Goal: Complete application form: Complete application form

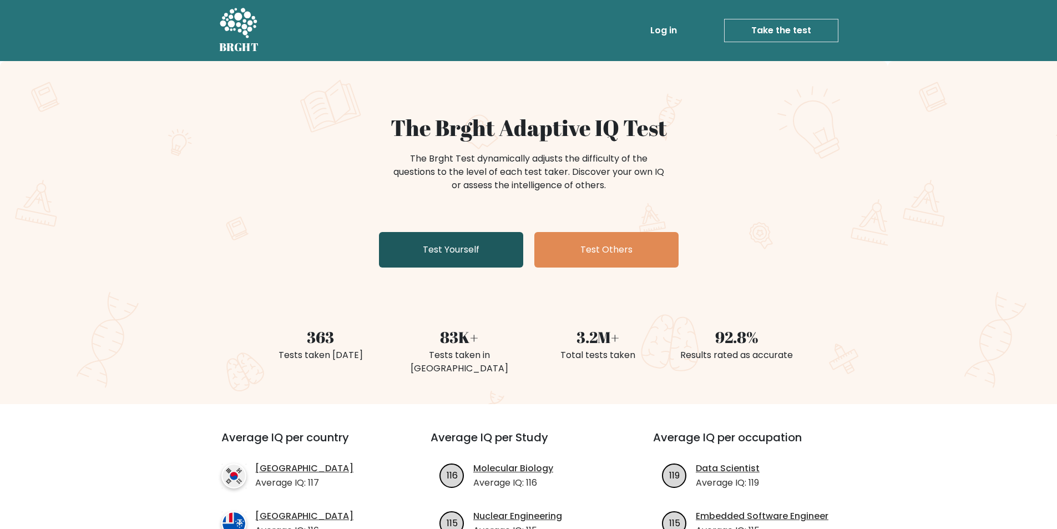
click at [437, 245] on link "Test Yourself" at bounding box center [451, 250] width 144 height 36
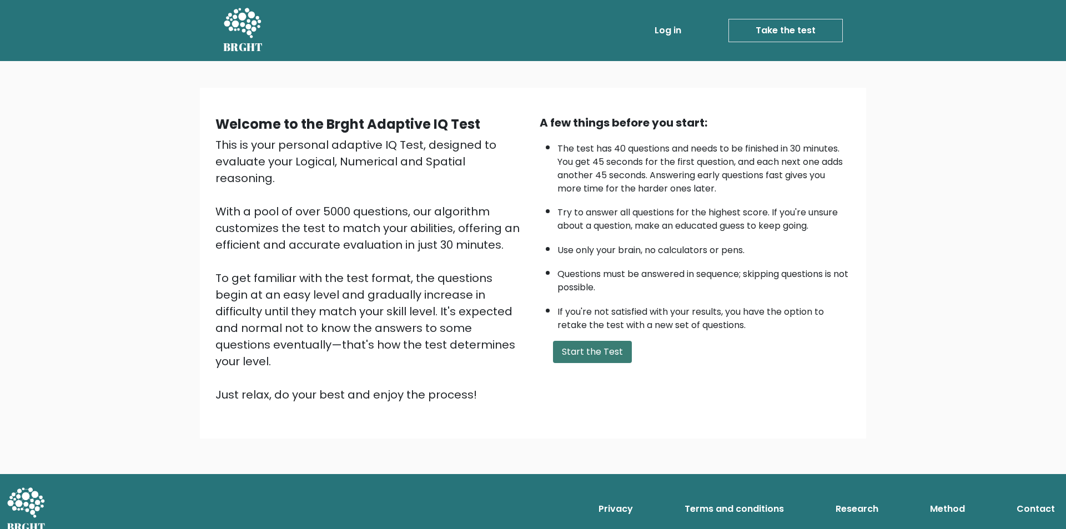
click at [578, 348] on button "Start the Test" at bounding box center [592, 352] width 79 height 22
click at [579, 345] on button "Start the Test" at bounding box center [592, 352] width 79 height 22
click at [587, 352] on button "Start the Test" at bounding box center [592, 352] width 79 height 22
click at [571, 345] on button "Start the Test" at bounding box center [592, 352] width 79 height 22
click at [575, 355] on button "Start the Test" at bounding box center [592, 352] width 79 height 22
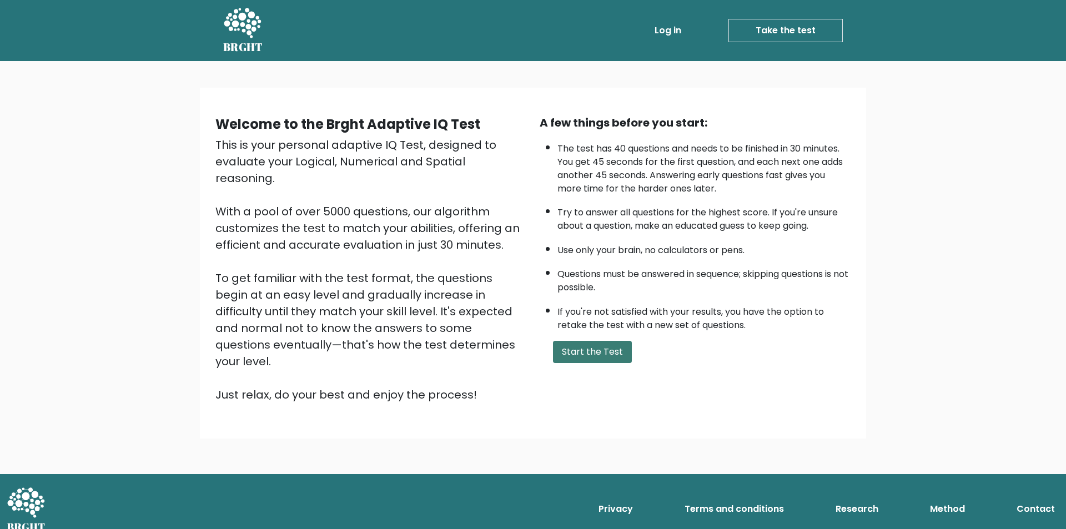
click at [557, 347] on button "Start the Test" at bounding box center [592, 352] width 79 height 22
click at [569, 352] on button "Start the Test" at bounding box center [592, 352] width 79 height 22
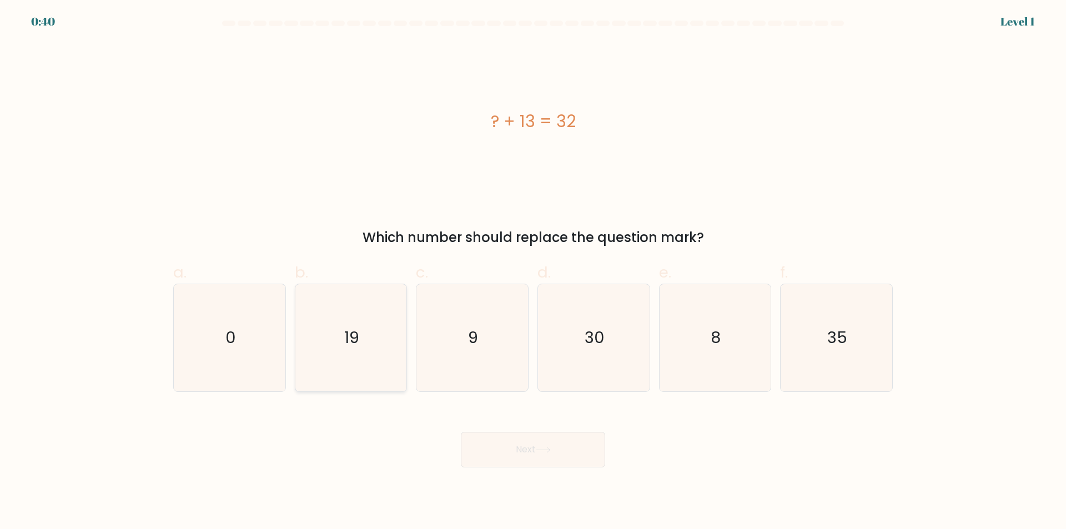
click at [335, 329] on icon "19" at bounding box center [350, 337] width 107 height 107
click at [533, 272] on input "b. 19" at bounding box center [533, 268] width 1 height 7
radio input "true"
click at [546, 437] on button "Next" at bounding box center [533, 450] width 144 height 36
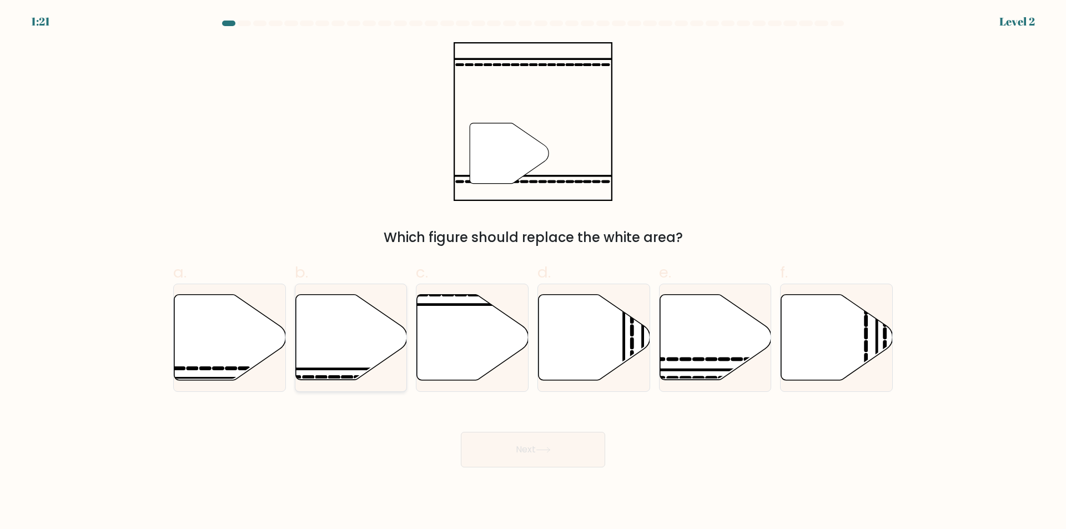
click at [370, 326] on icon at bounding box center [351, 337] width 112 height 85
click at [533, 272] on input "b." at bounding box center [533, 268] width 1 height 7
radio input "true"
click at [583, 445] on button "Next" at bounding box center [533, 450] width 144 height 36
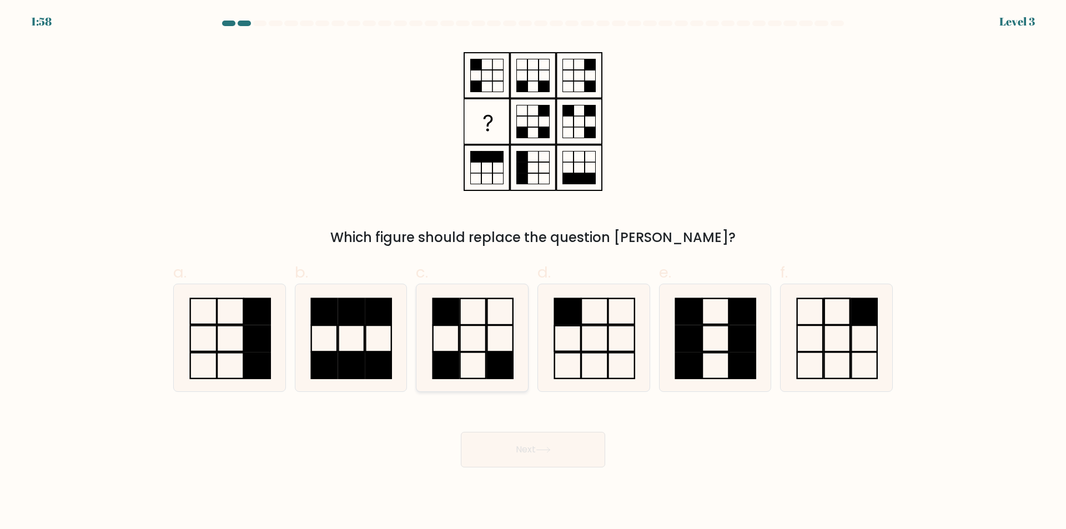
click at [463, 340] on icon at bounding box center [471, 337] width 107 height 107
click at [533, 272] on input "c." at bounding box center [533, 268] width 1 height 7
radio input "true"
click at [546, 439] on button "Next" at bounding box center [533, 450] width 144 height 36
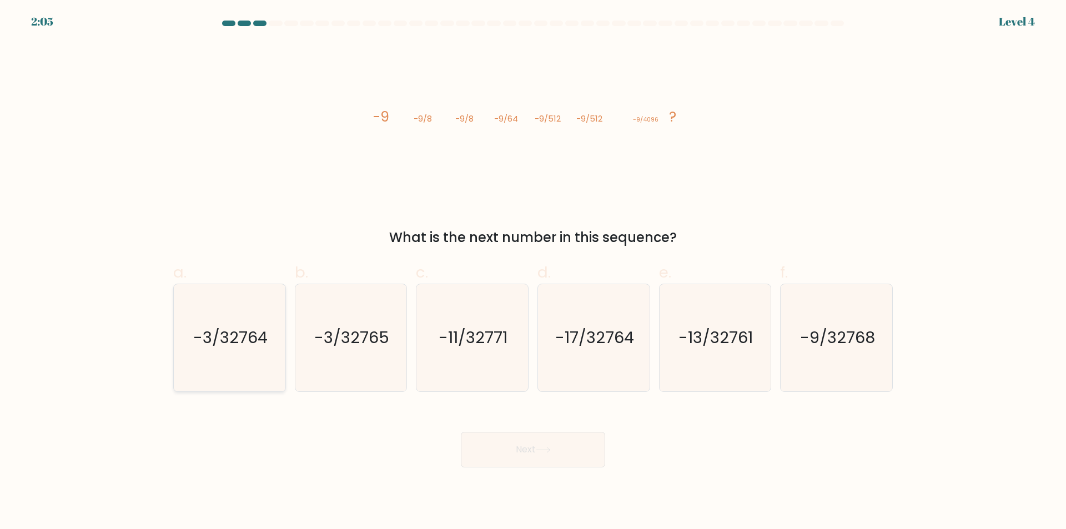
click at [238, 336] on text "-3/32764" at bounding box center [230, 338] width 74 height 22
click at [533, 272] on input "a. -3/32764" at bounding box center [533, 268] width 1 height 7
radio input "true"
click at [807, 336] on text "-9/32768" at bounding box center [837, 338] width 75 height 22
click at [533, 272] on input "f. -9/32768" at bounding box center [533, 268] width 1 height 7
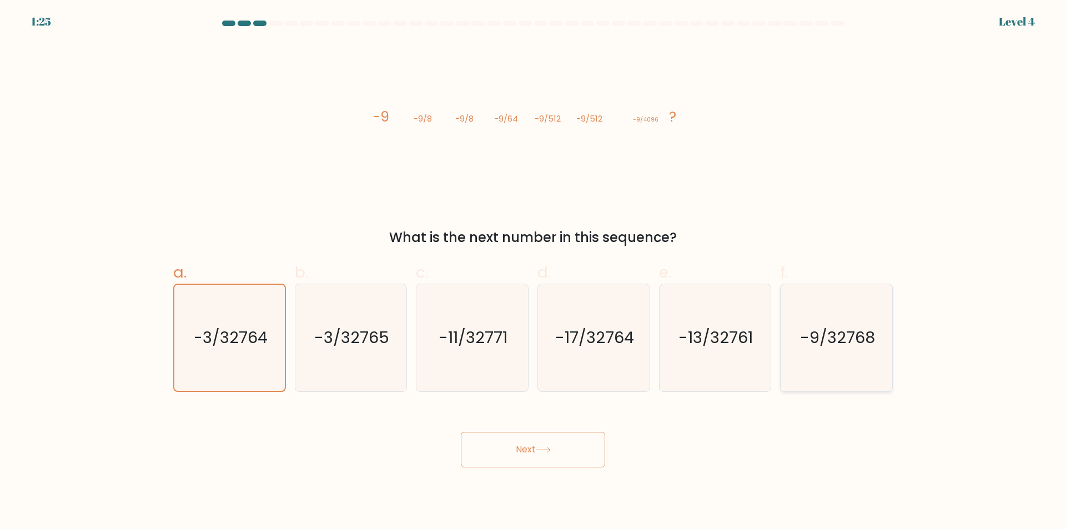
radio input "true"
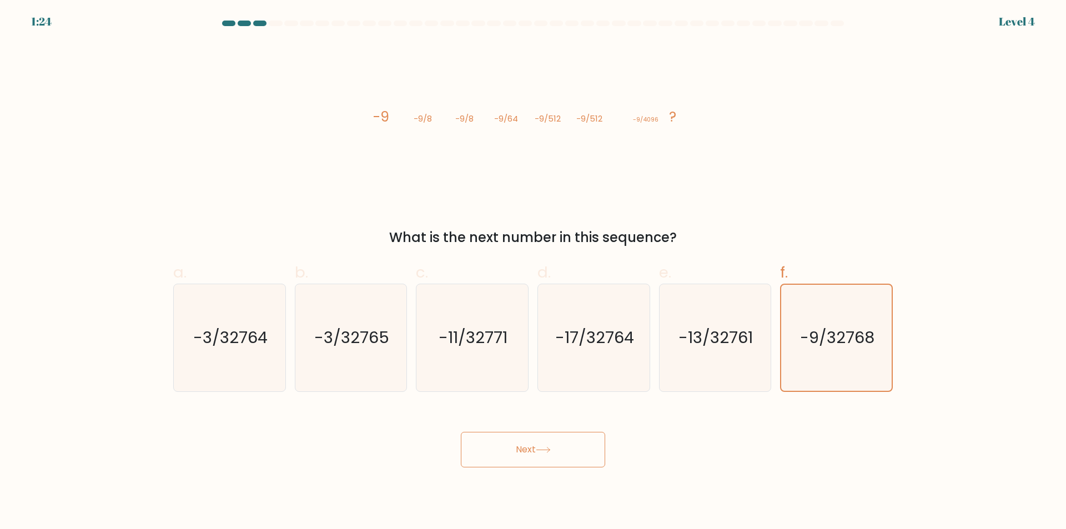
click at [554, 449] on button "Next" at bounding box center [533, 450] width 144 height 36
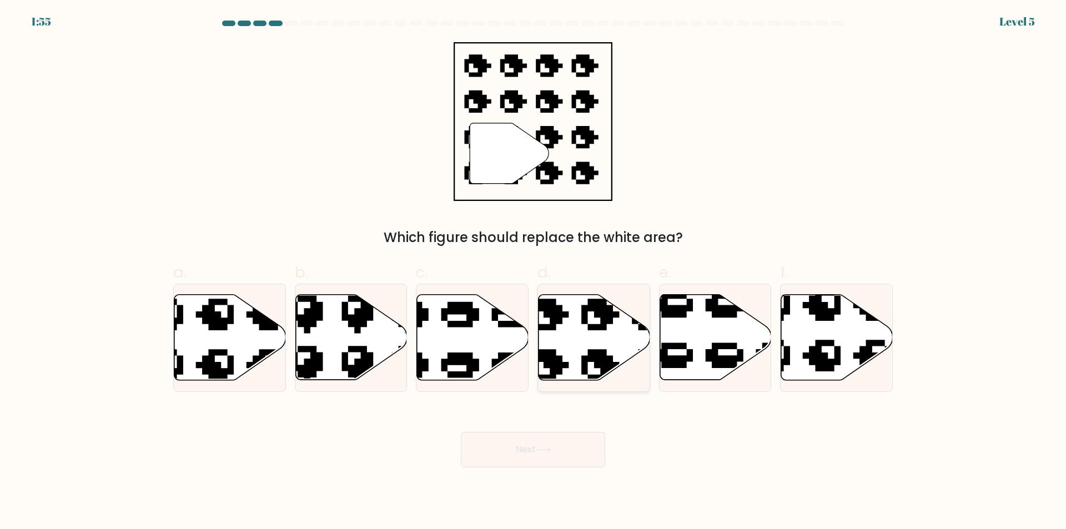
click at [576, 335] on icon at bounding box center [594, 337] width 112 height 85
click at [533, 272] on input "d." at bounding box center [533, 268] width 1 height 7
radio input "true"
click at [581, 445] on button "Next" at bounding box center [533, 450] width 144 height 36
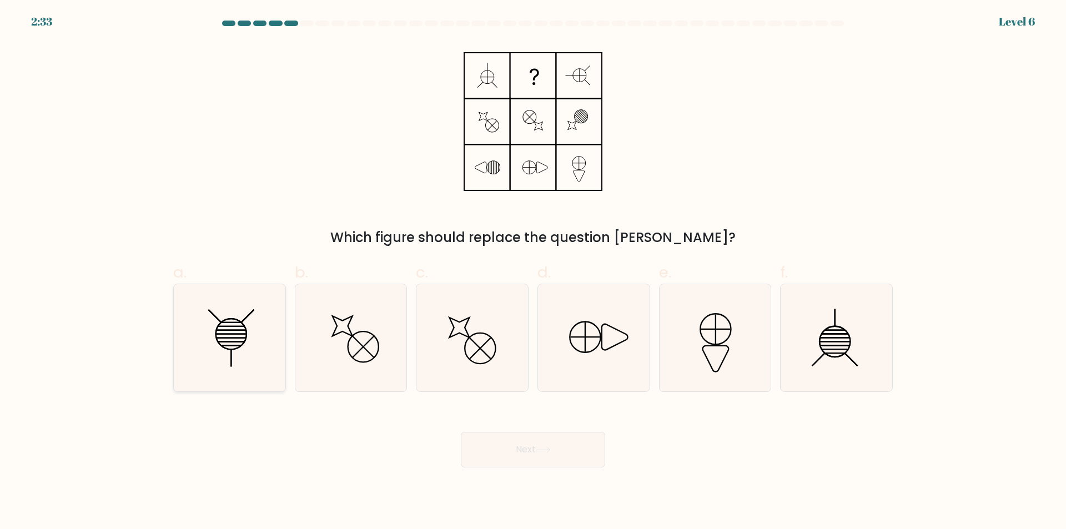
drag, startPoint x: 246, startPoint y: 322, endPoint x: 307, endPoint y: 366, distance: 74.7
click at [246, 322] on icon at bounding box center [229, 337] width 107 height 107
click at [533, 272] on input "a." at bounding box center [533, 268] width 1 height 7
radio input "true"
click at [588, 450] on button "Next" at bounding box center [533, 450] width 144 height 36
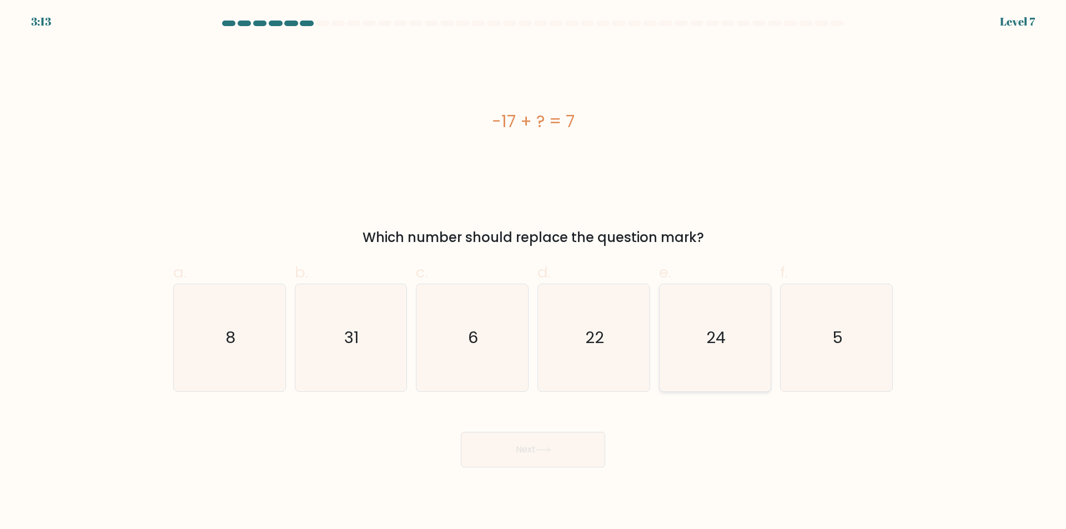
click at [714, 344] on text "24" at bounding box center [715, 338] width 19 height 22
click at [533, 272] on input "e. 24" at bounding box center [533, 268] width 1 height 7
radio input "true"
click at [522, 454] on button "Next" at bounding box center [533, 450] width 144 height 36
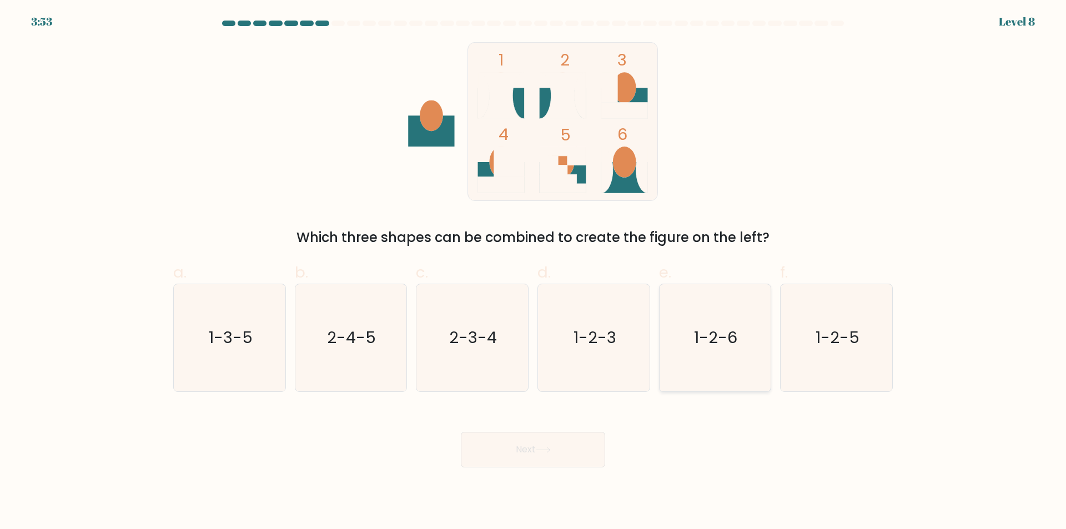
click at [717, 337] on text "1-2-6" at bounding box center [715, 338] width 43 height 22
click at [533, 272] on input "e. 1-2-6" at bounding box center [533, 268] width 1 height 7
radio input "true"
click at [543, 444] on button "Next" at bounding box center [533, 450] width 144 height 36
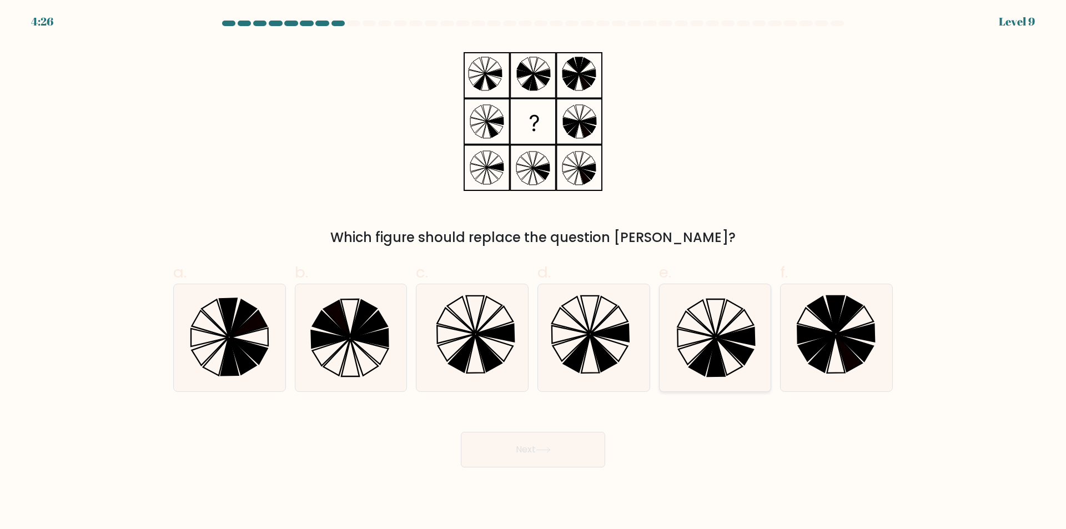
click at [734, 317] on icon at bounding box center [729, 318] width 27 height 37
click at [533, 272] on input "e." at bounding box center [533, 268] width 1 height 7
radio input "true"
click at [555, 449] on button "Next" at bounding box center [533, 450] width 144 height 36
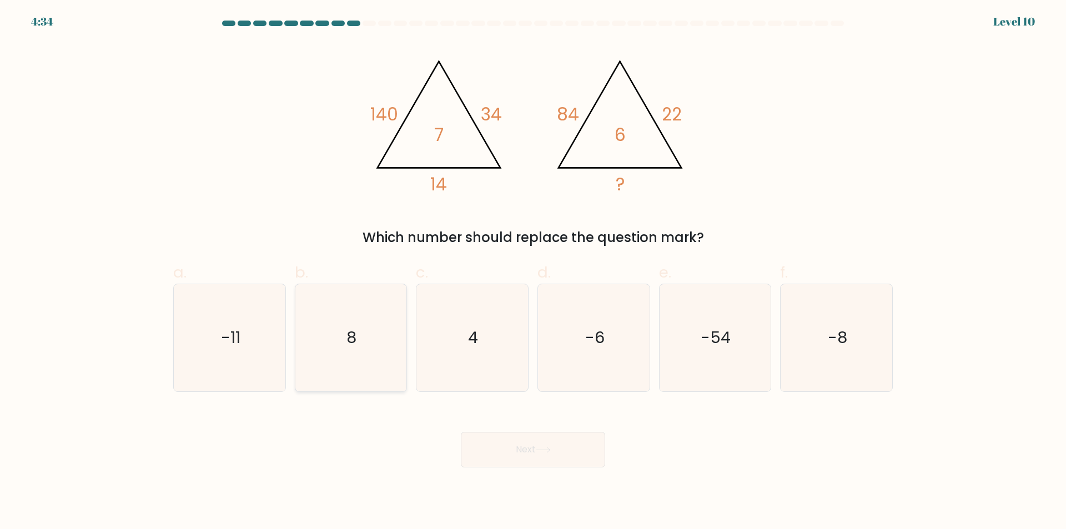
drag, startPoint x: 366, startPoint y: 324, endPoint x: 505, endPoint y: 402, distance: 159.3
click at [366, 324] on icon "8" at bounding box center [350, 337] width 107 height 107
click at [533, 272] on input "b. 8" at bounding box center [533, 268] width 1 height 7
radio input "true"
click at [580, 447] on button "Next" at bounding box center [533, 450] width 144 height 36
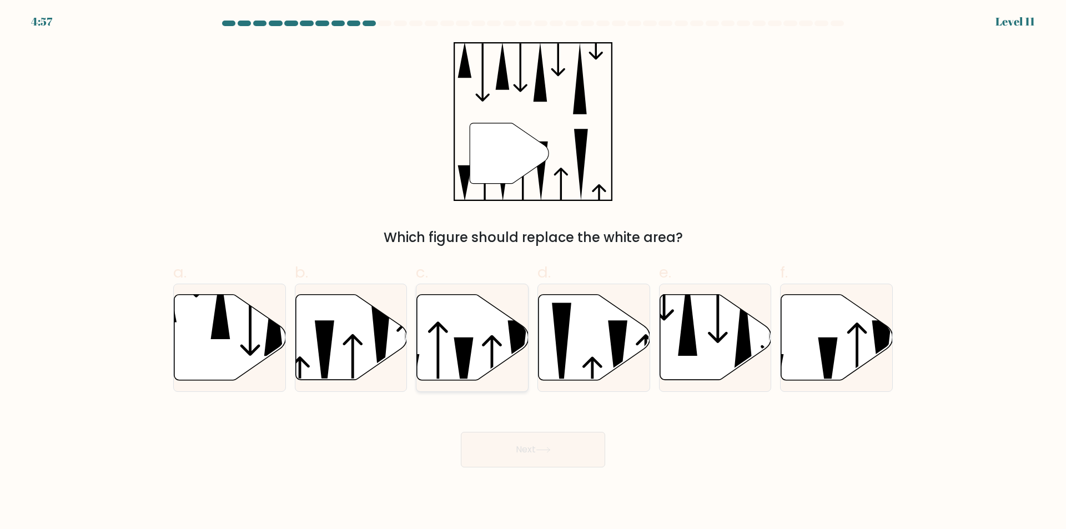
click at [481, 341] on icon at bounding box center [473, 337] width 112 height 85
click at [533, 272] on input "c." at bounding box center [533, 268] width 1 height 7
radio input "true"
click at [580, 446] on button "Next" at bounding box center [533, 450] width 144 height 36
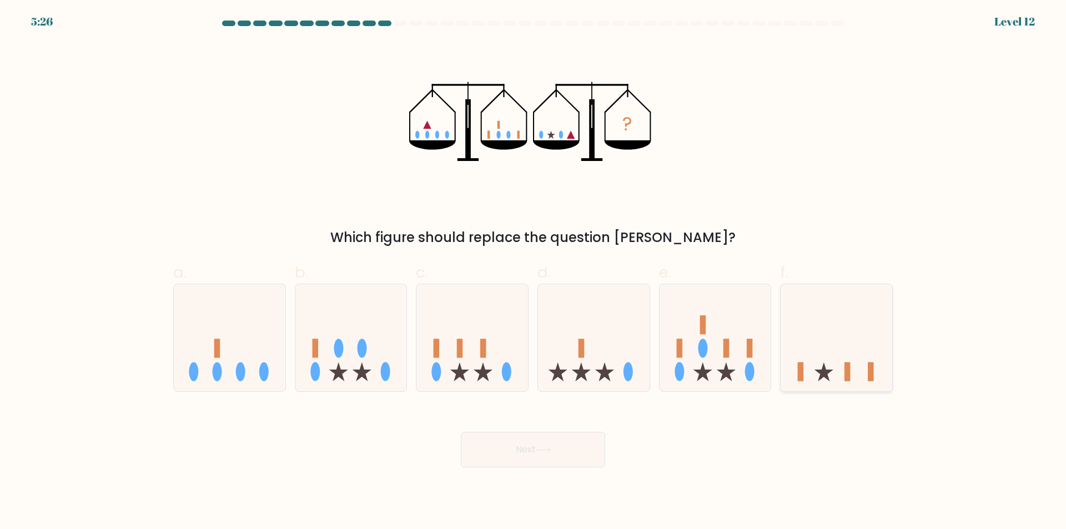
click at [829, 360] on icon at bounding box center [836, 338] width 112 height 92
click at [533, 272] on input "f." at bounding box center [533, 268] width 1 height 7
radio input "true"
click at [569, 443] on button "Next" at bounding box center [533, 450] width 144 height 36
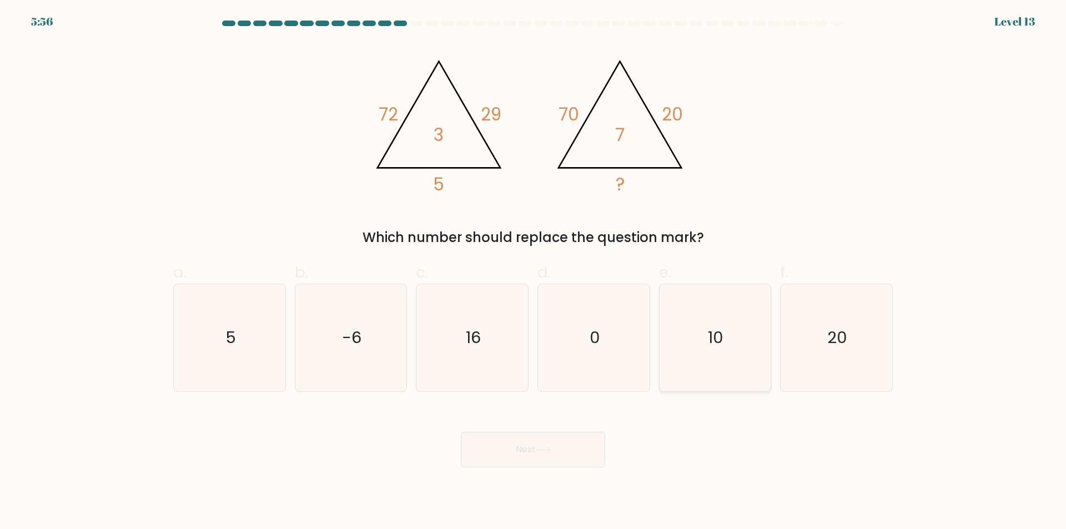
click at [722, 333] on text "10" at bounding box center [716, 338] width 16 height 22
click at [533, 272] on input "e. 10" at bounding box center [533, 268] width 1 height 7
radio input "true"
click at [551, 448] on icon at bounding box center [543, 450] width 15 height 6
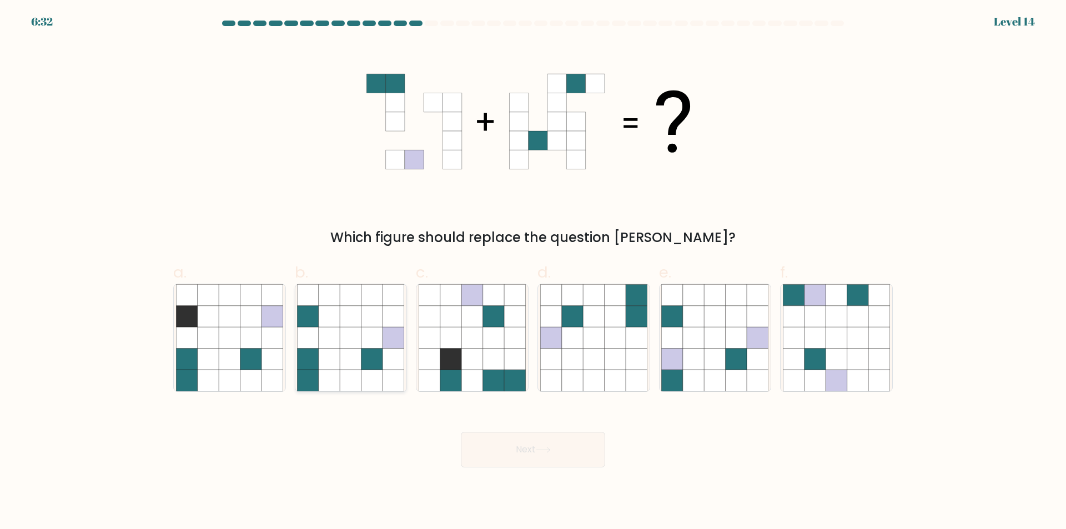
click at [362, 314] on icon at bounding box center [371, 316] width 21 height 21
click at [533, 272] on input "b." at bounding box center [533, 268] width 1 height 7
radio input "true"
click at [569, 446] on button "Next" at bounding box center [533, 450] width 144 height 36
click at [548, 455] on button "Next" at bounding box center [533, 450] width 144 height 36
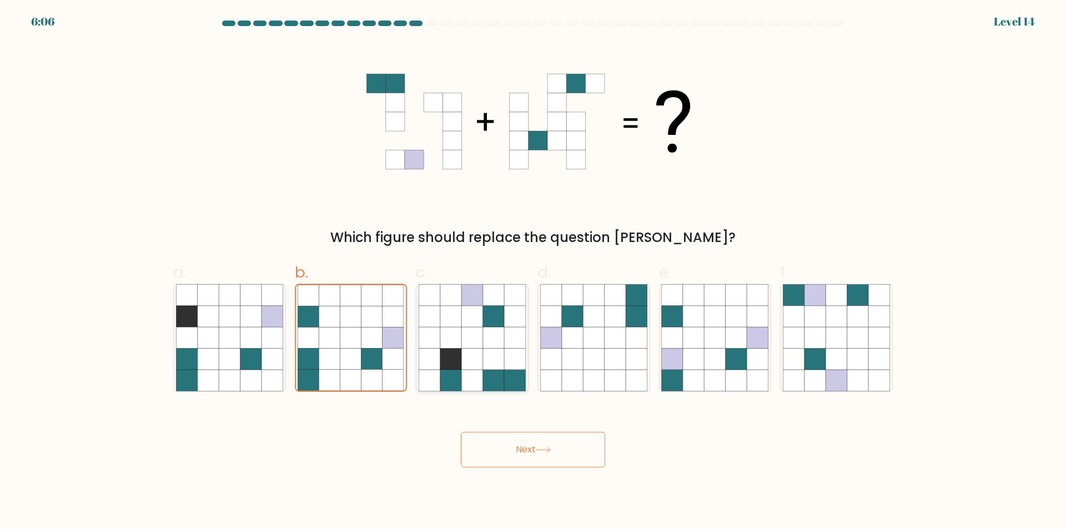
click at [468, 324] on icon at bounding box center [471, 316] width 21 height 21
click at [533, 272] on input "c." at bounding box center [533, 268] width 1 height 7
radio input "true"
click at [366, 316] on icon at bounding box center [371, 316] width 21 height 21
click at [533, 272] on input "b." at bounding box center [533, 268] width 1 height 7
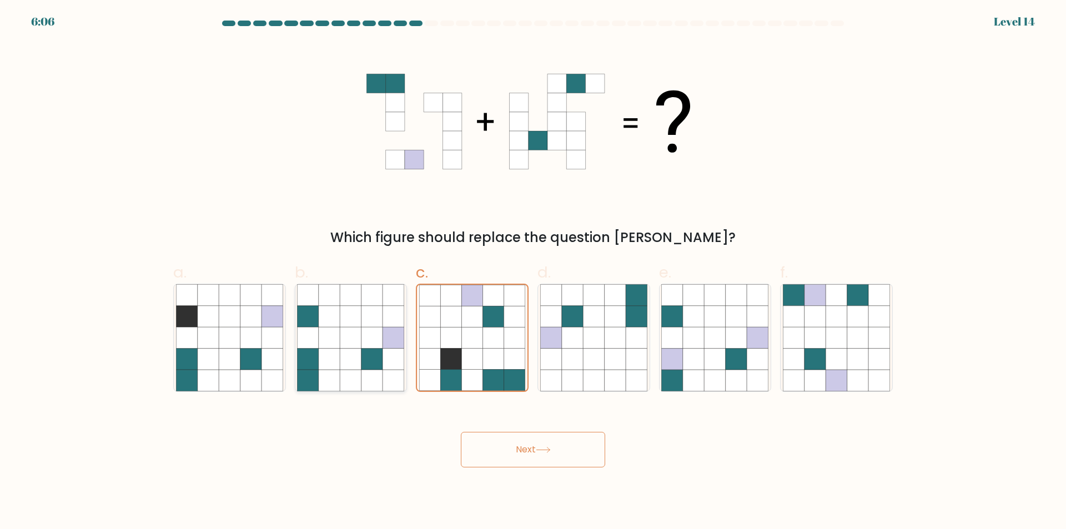
radio input "true"
click at [494, 447] on button "Next" at bounding box center [533, 450] width 144 height 36
drag, startPoint x: 577, startPoint y: 450, endPoint x: 567, endPoint y: 442, distance: 12.7
click at [576, 448] on button "Next" at bounding box center [533, 450] width 144 height 36
click at [364, 324] on icon at bounding box center [371, 316] width 21 height 21
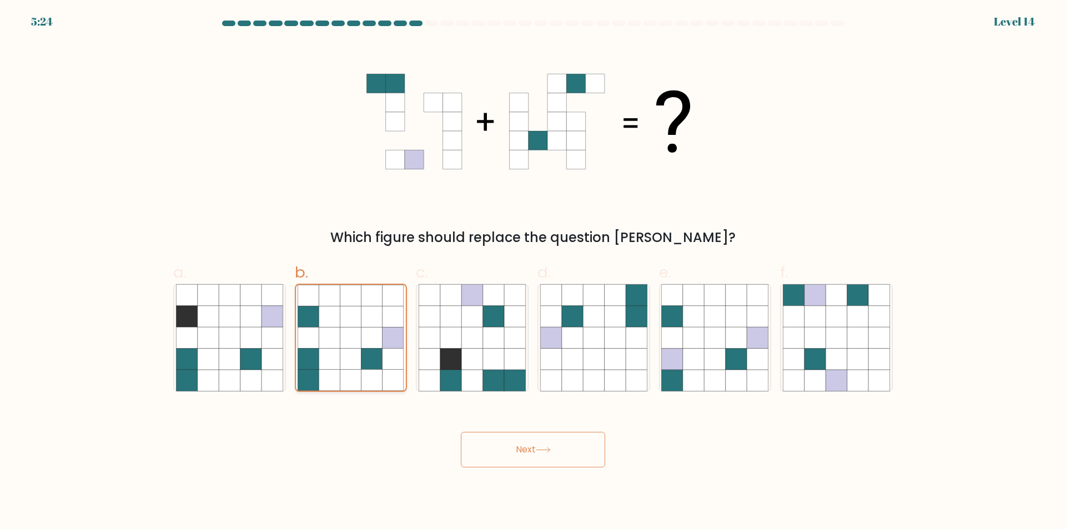
click at [533, 272] on input "b." at bounding box center [533, 268] width 1 height 7
click at [539, 455] on button "Next" at bounding box center [533, 450] width 144 height 36
click at [548, 448] on icon at bounding box center [543, 450] width 15 height 6
click at [548, 447] on icon at bounding box center [543, 450] width 15 height 6
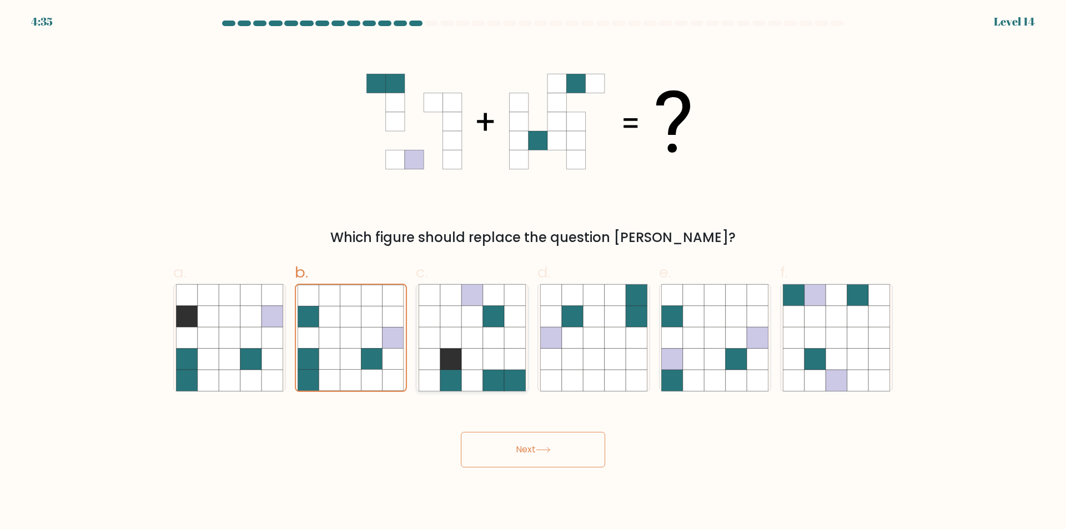
click at [484, 303] on icon at bounding box center [493, 295] width 21 height 21
click at [533, 272] on input "c." at bounding box center [533, 268] width 1 height 7
radio input "true"
click at [352, 309] on icon at bounding box center [350, 316] width 21 height 21
click at [533, 272] on input "b." at bounding box center [533, 268] width 1 height 7
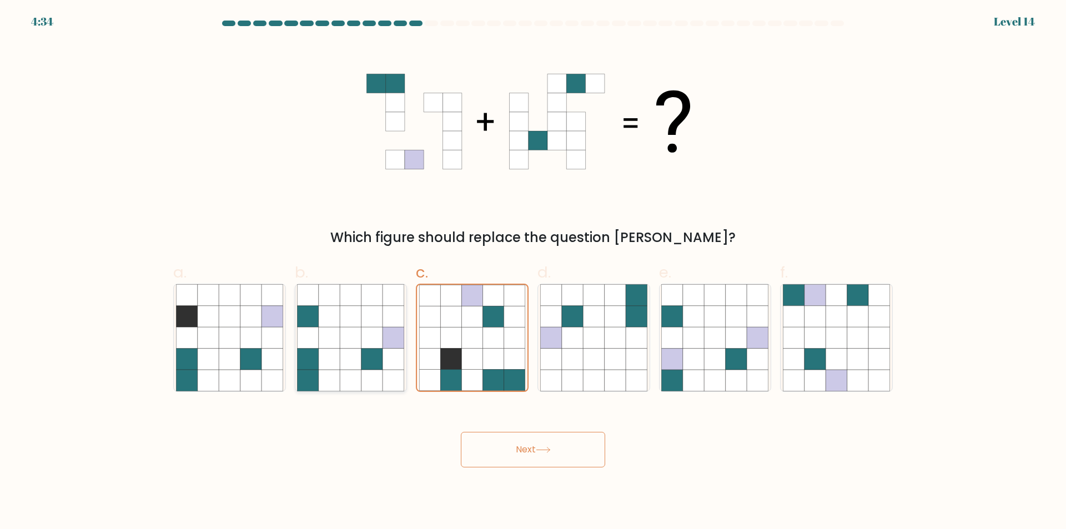
radio input "true"
click at [543, 442] on button "Next" at bounding box center [533, 450] width 144 height 36
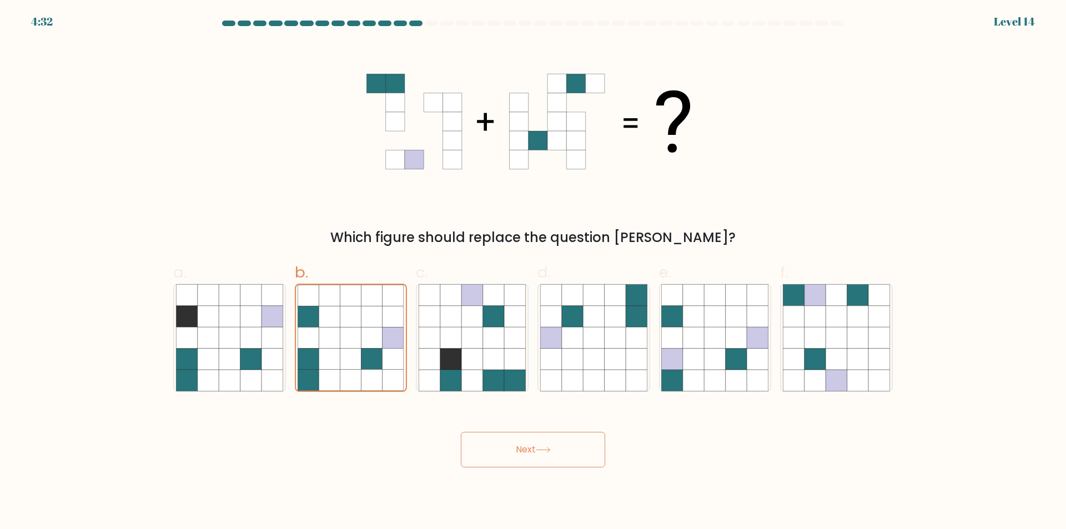
click at [543, 442] on button "Next" at bounding box center [533, 450] width 144 height 36
click at [376, 335] on icon at bounding box center [371, 337] width 21 height 21
click at [533, 272] on input "b." at bounding box center [533, 268] width 1 height 7
radio input "true"
click at [562, 445] on button "Next" at bounding box center [533, 450] width 144 height 36
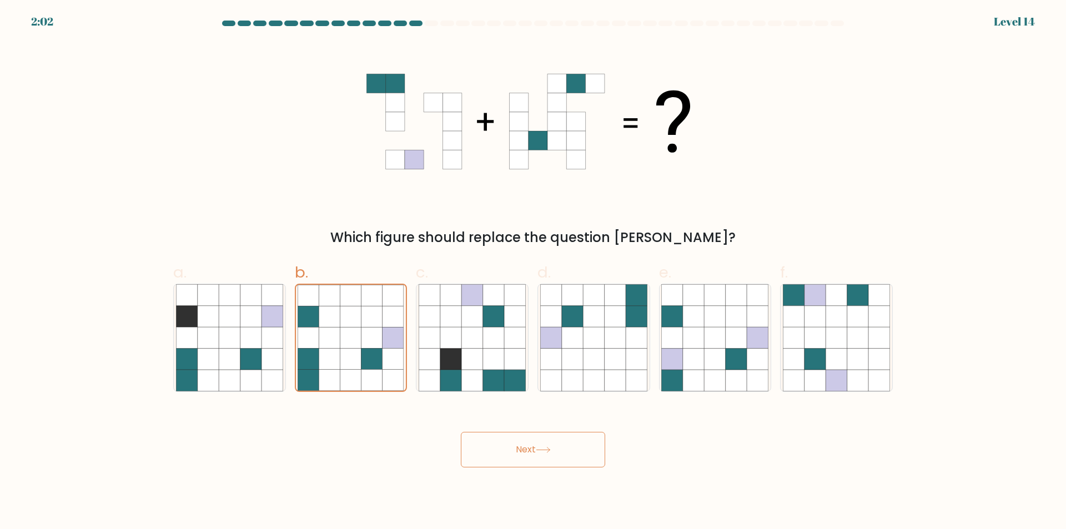
click at [499, 433] on button "Next" at bounding box center [533, 450] width 144 height 36
click at [533, 445] on button "Next" at bounding box center [533, 450] width 144 height 36
drag, startPoint x: 578, startPoint y: 448, endPoint x: 586, endPoint y: 447, distance: 7.9
click at [582, 448] on button "Next" at bounding box center [533, 450] width 144 height 36
click at [587, 447] on button "Next" at bounding box center [533, 450] width 144 height 36
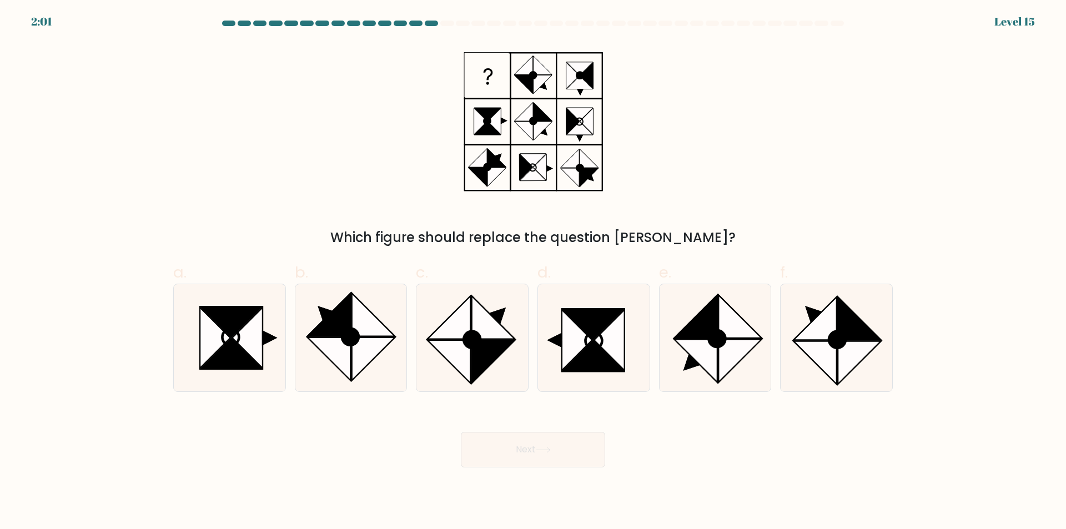
click at [588, 446] on button "Next" at bounding box center [533, 450] width 144 height 36
click at [244, 332] on icon at bounding box center [247, 337] width 31 height 60
click at [533, 272] on input "a." at bounding box center [533, 268] width 1 height 7
radio input "true"
click at [579, 443] on button "Next" at bounding box center [533, 450] width 144 height 36
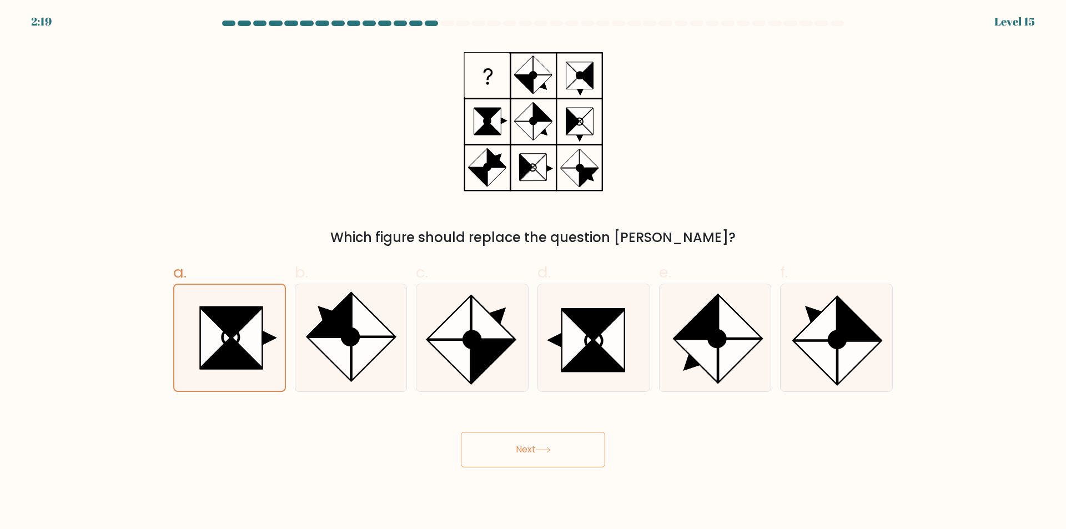
click at [505, 435] on button "Next" at bounding box center [533, 450] width 144 height 36
drag, startPoint x: 522, startPoint y: 437, endPoint x: 543, endPoint y: 436, distance: 20.6
click at [532, 437] on button "Next" at bounding box center [533, 450] width 144 height 36
drag, startPoint x: 543, startPoint y: 436, endPoint x: 306, endPoint y: 129, distance: 387.7
click at [543, 435] on button "Next" at bounding box center [533, 450] width 144 height 36
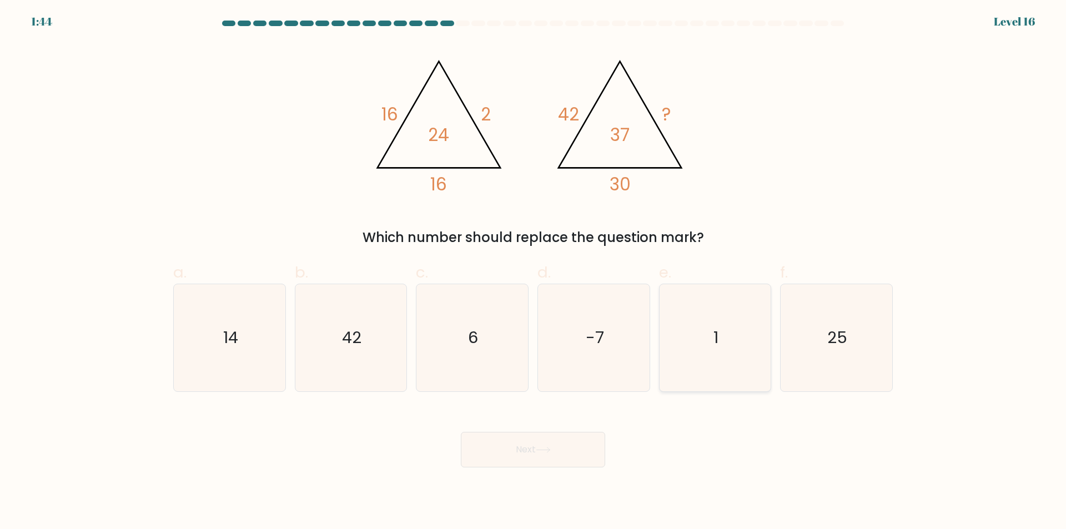
drag, startPoint x: 844, startPoint y: 338, endPoint x: 743, endPoint y: 364, distance: 104.2
click at [844, 339] on text "25" at bounding box center [837, 338] width 20 height 22
click at [533, 272] on input "f. 25" at bounding box center [533, 268] width 1 height 7
radio input "true"
click at [566, 448] on button "Next" at bounding box center [533, 450] width 144 height 36
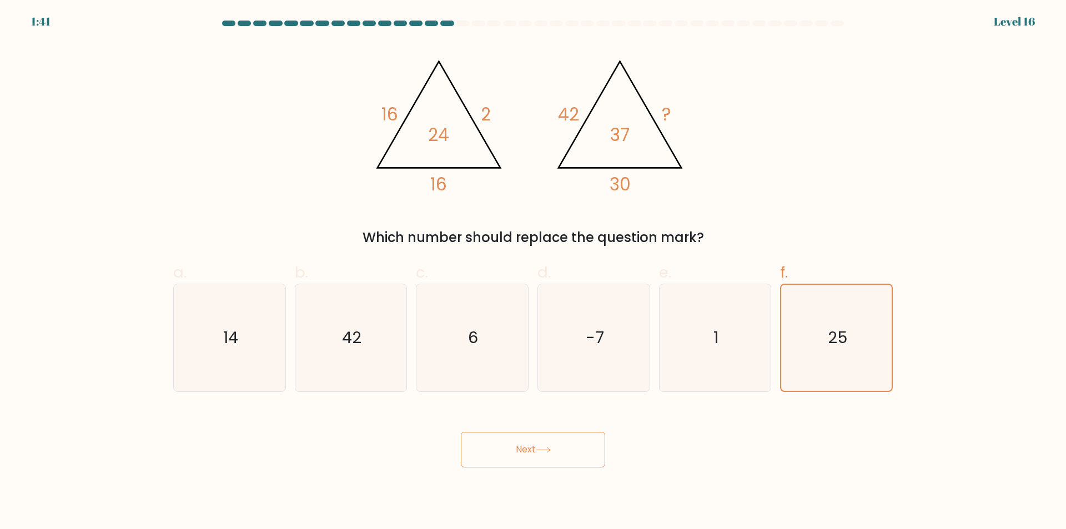
click at [501, 441] on button "Next" at bounding box center [533, 450] width 144 height 36
click at [504, 441] on button "Next" at bounding box center [533, 450] width 144 height 36
drag, startPoint x: 509, startPoint y: 441, endPoint x: 548, endPoint y: 446, distance: 39.2
click at [548, 446] on button "Next" at bounding box center [533, 450] width 144 height 36
drag, startPoint x: 514, startPoint y: 443, endPoint x: 508, endPoint y: 443, distance: 6.7
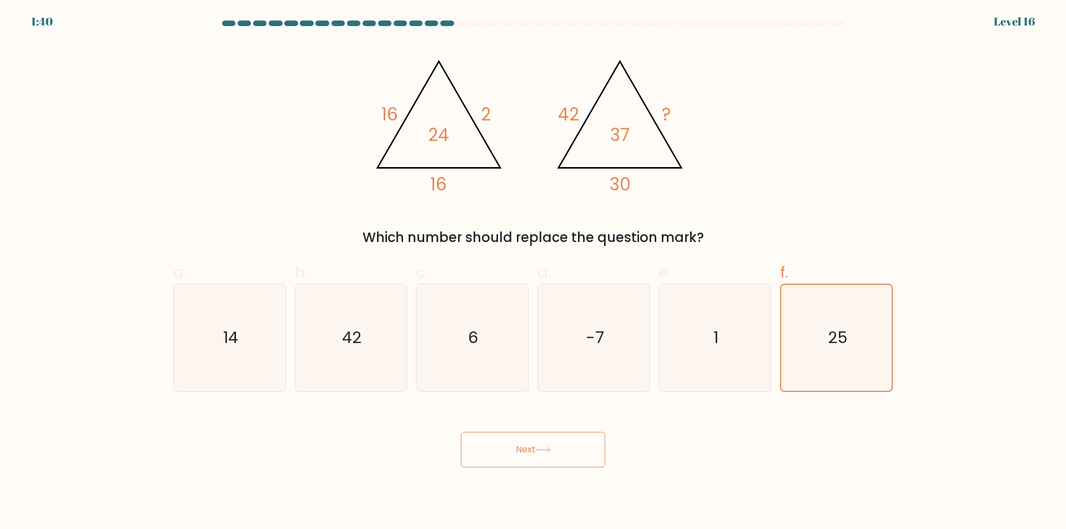
click at [514, 443] on button "Next" at bounding box center [533, 450] width 144 height 36
click at [508, 443] on button "Next" at bounding box center [533, 450] width 144 height 36
drag, startPoint x: 538, startPoint y: 448, endPoint x: 553, endPoint y: 449, distance: 14.5
click at [550, 449] on icon at bounding box center [543, 450] width 15 height 6
click at [551, 449] on icon at bounding box center [543, 450] width 15 height 6
